Goal: Obtain resource: Obtain resource

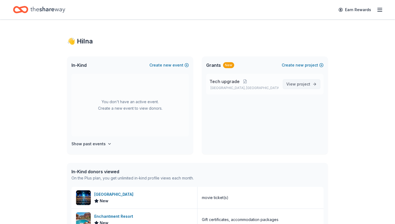
click at [300, 84] on span "project" at bounding box center [303, 84] width 13 height 5
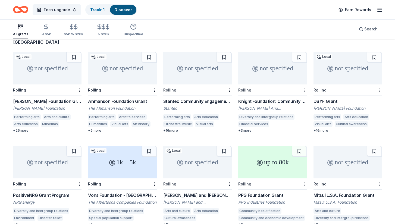
scroll to position [47, 0]
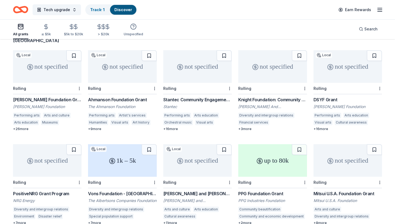
click at [65, 83] on div "Rolling" at bounding box center [47, 88] width 68 height 11
click at [331, 68] on div "not specified" at bounding box center [348, 66] width 68 height 33
click at [182, 161] on div "not specified" at bounding box center [197, 160] width 68 height 33
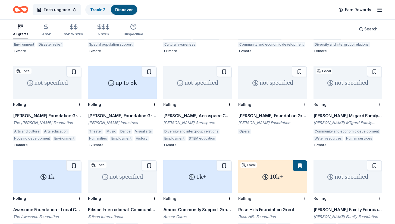
scroll to position [216, 0]
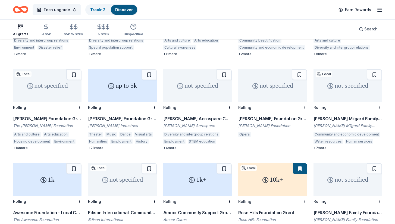
click at [41, 76] on div "not specified" at bounding box center [47, 85] width 68 height 33
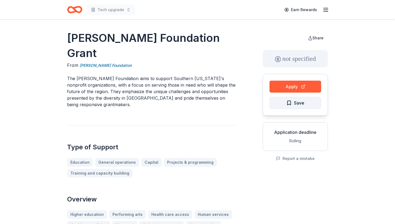
click at [291, 104] on span "Save" at bounding box center [296, 102] width 18 height 7
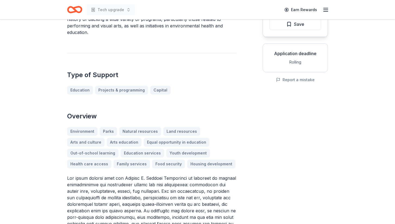
scroll to position [83, 0]
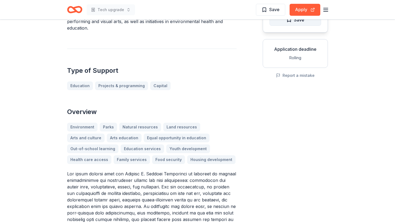
click at [291, 21] on span "Save" at bounding box center [296, 19] width 18 height 7
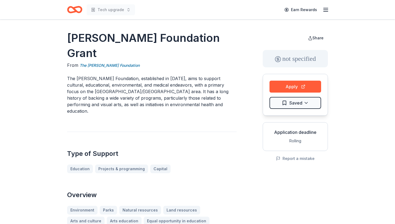
scroll to position [0, 0]
